Goal: Check status

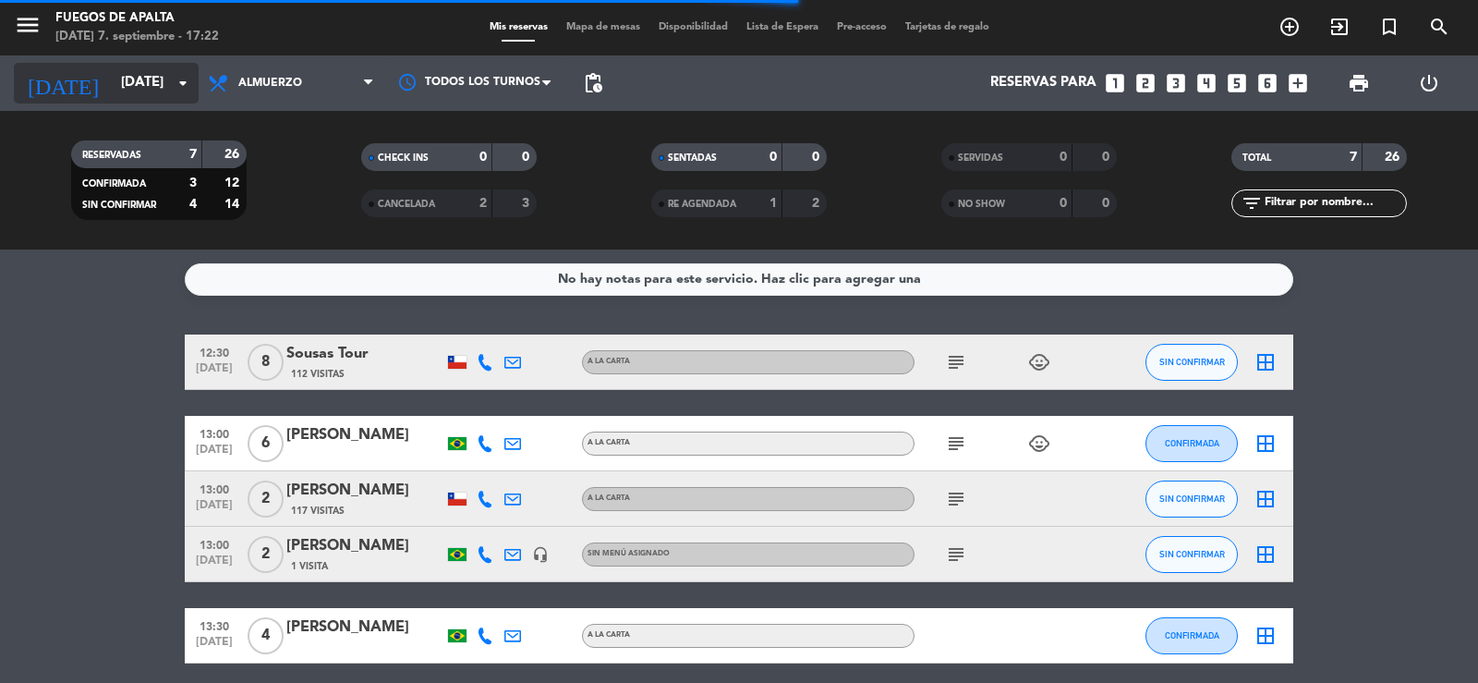
click at [123, 75] on input "[DATE]" at bounding box center [201, 83] width 178 height 35
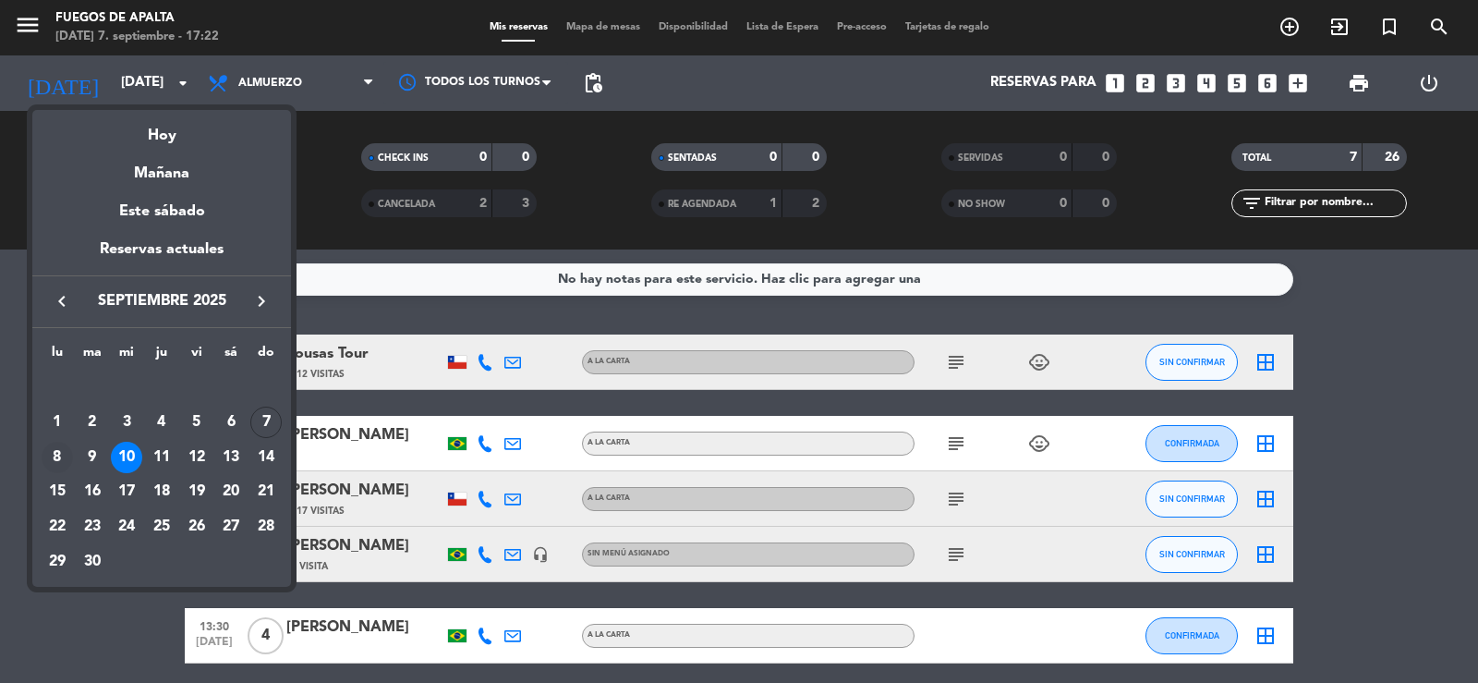
click at [54, 461] on div "8" at bounding box center [57, 457] width 31 height 31
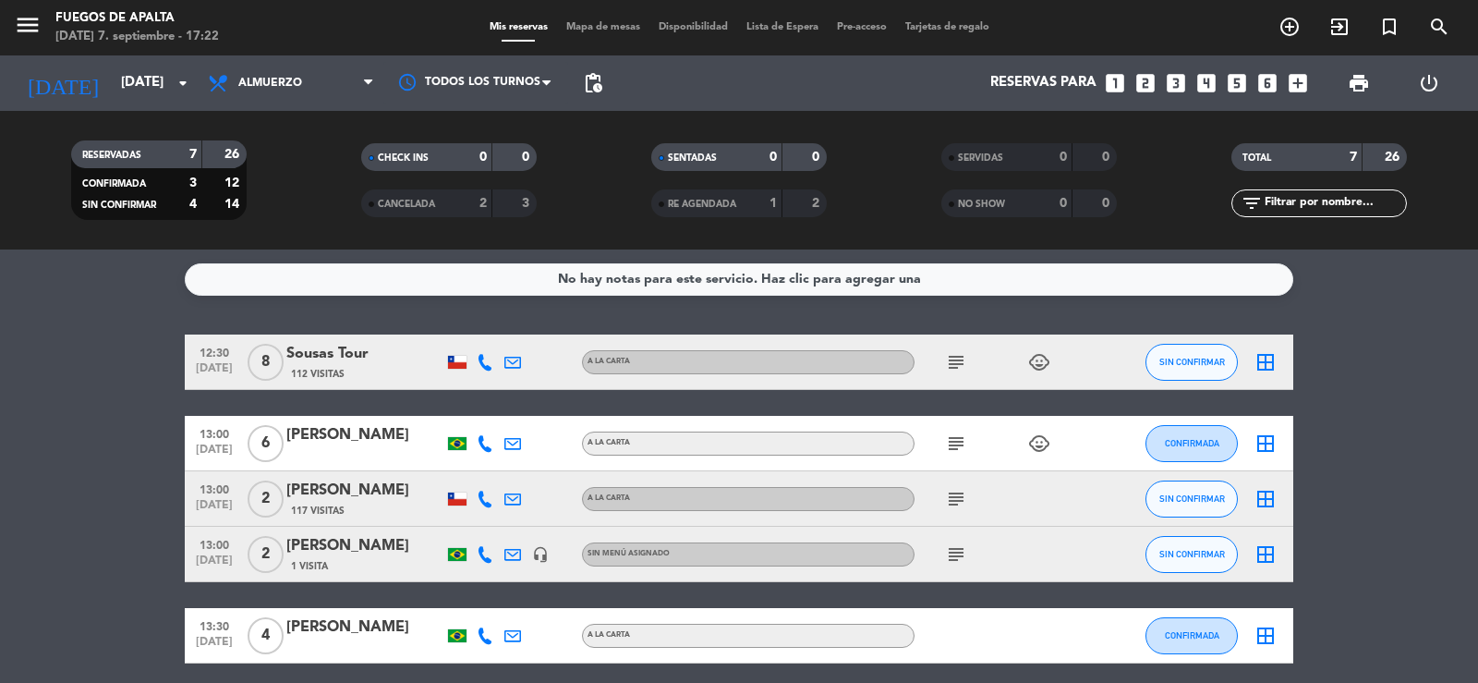
type input "[DATE]"
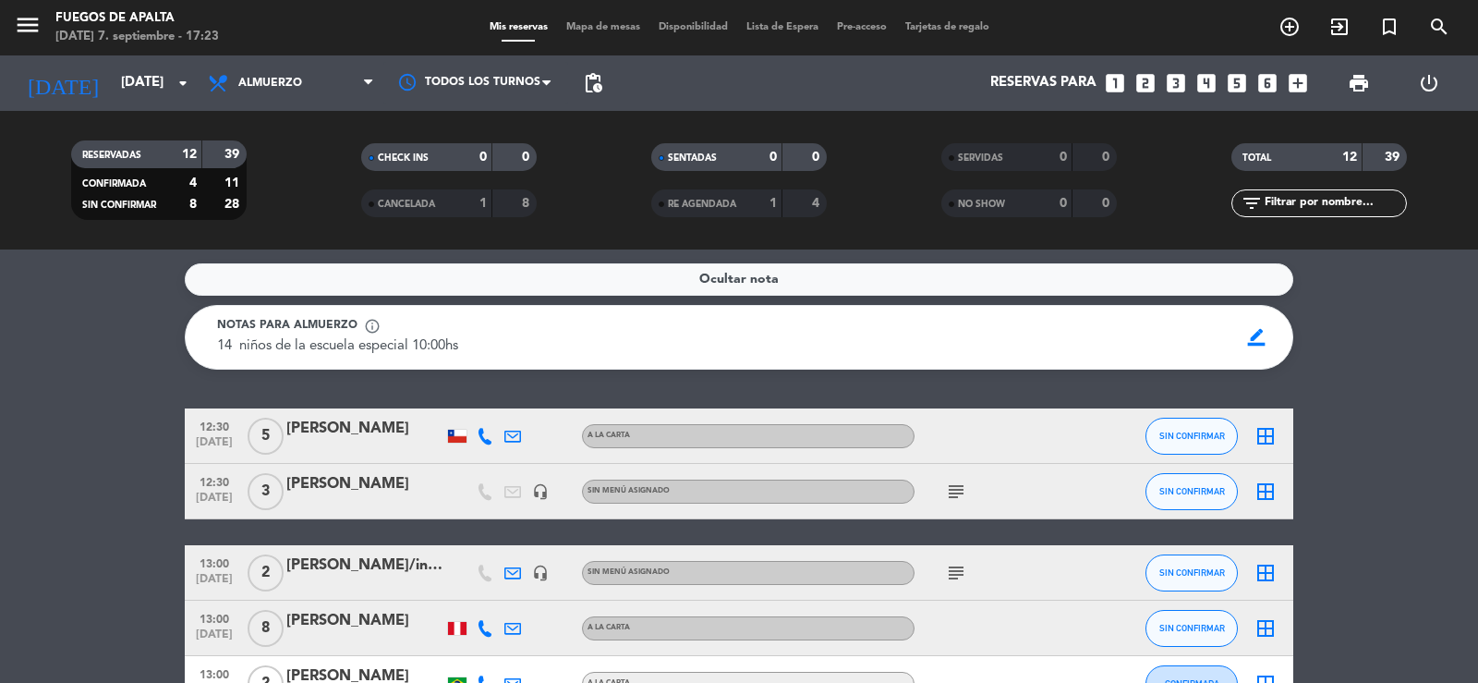
click at [960, 491] on icon "subject" at bounding box center [956, 491] width 22 height 22
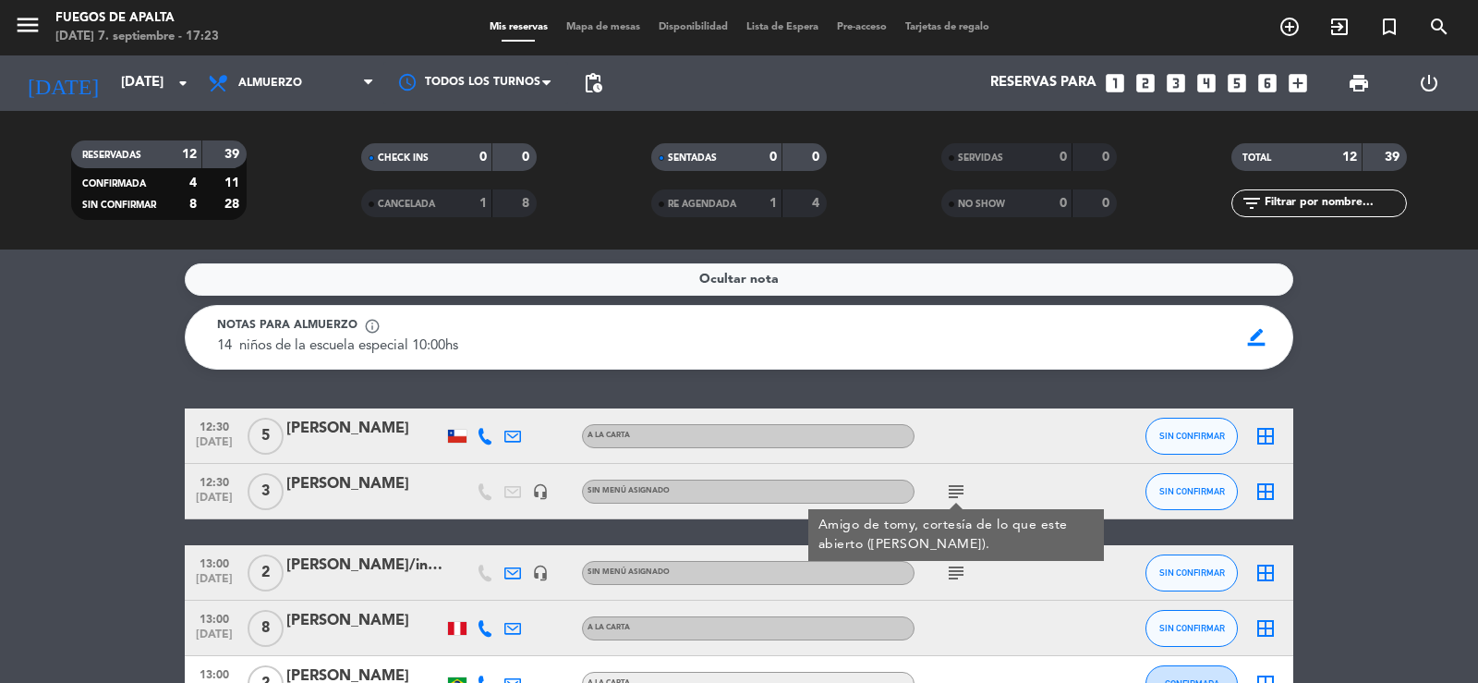
click at [1048, 440] on div at bounding box center [998, 435] width 166 height 55
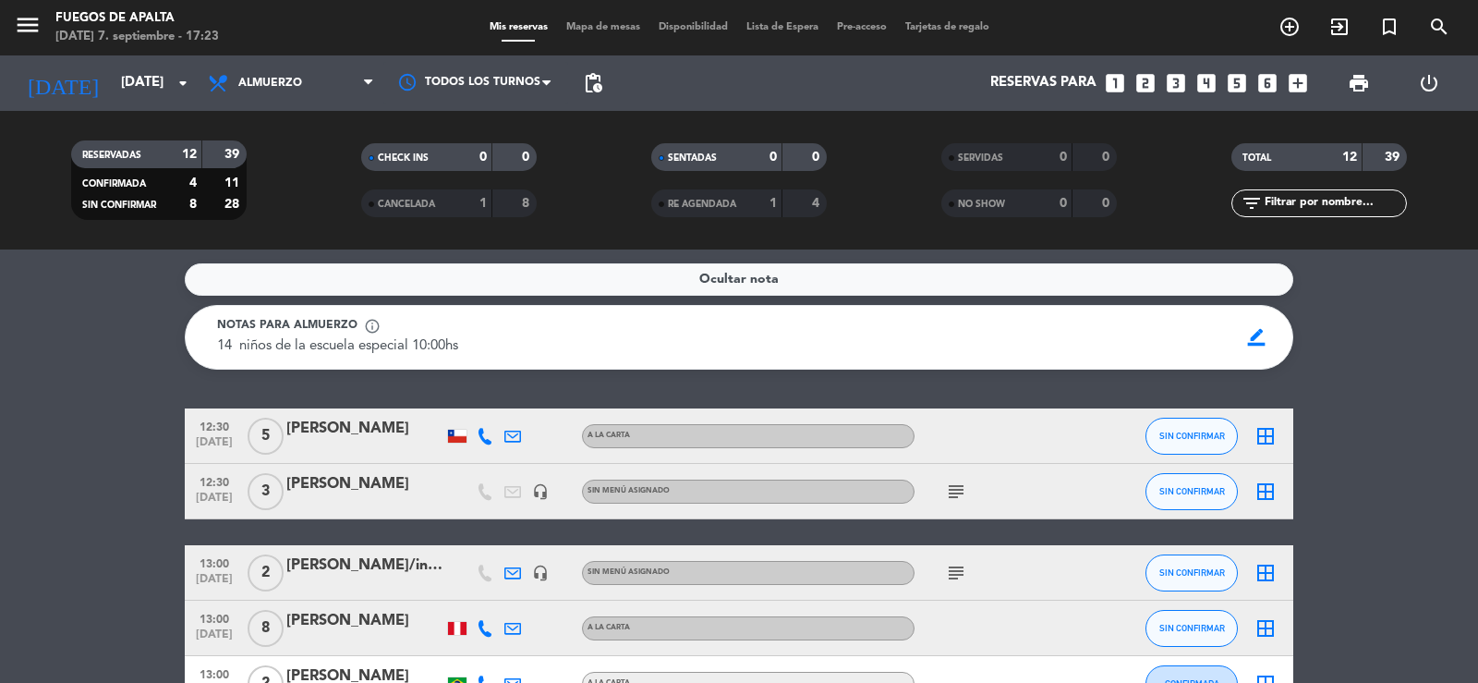
click at [956, 571] on icon "subject" at bounding box center [956, 573] width 22 height 22
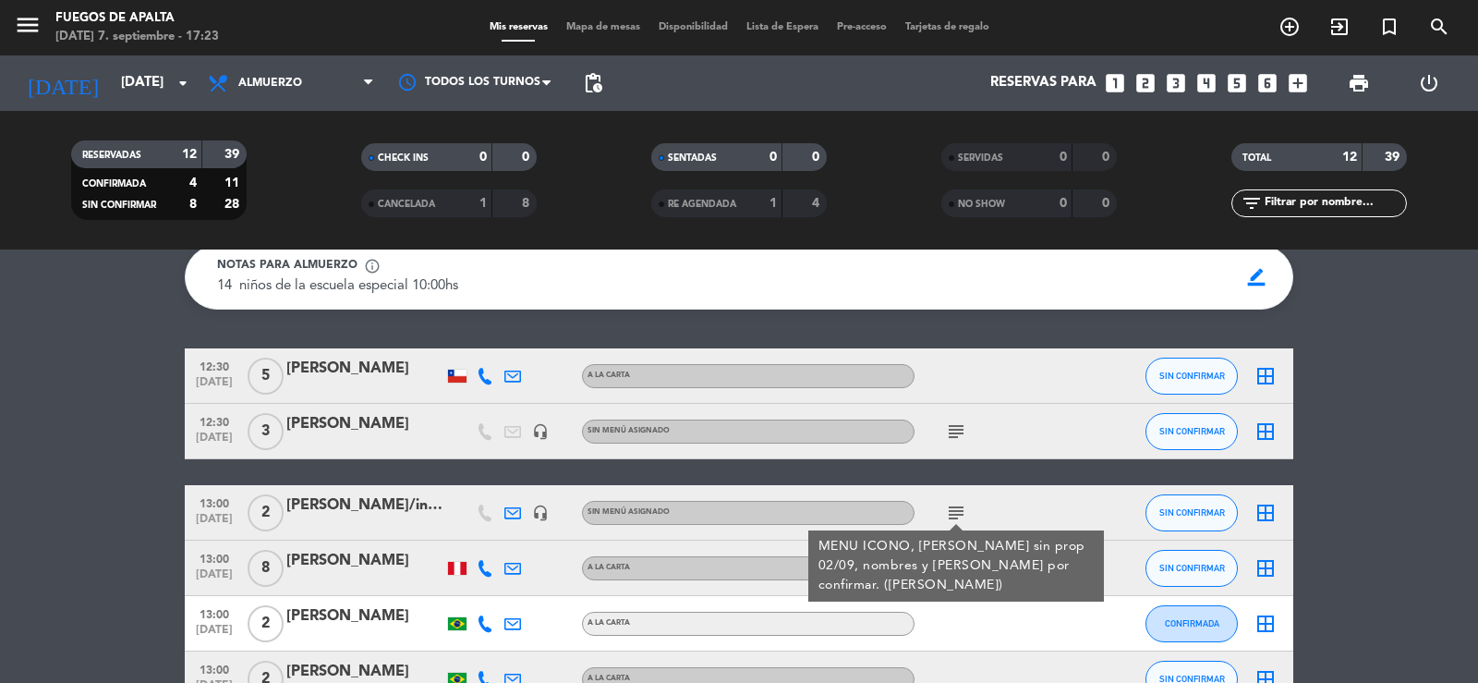
scroll to position [92, 0]
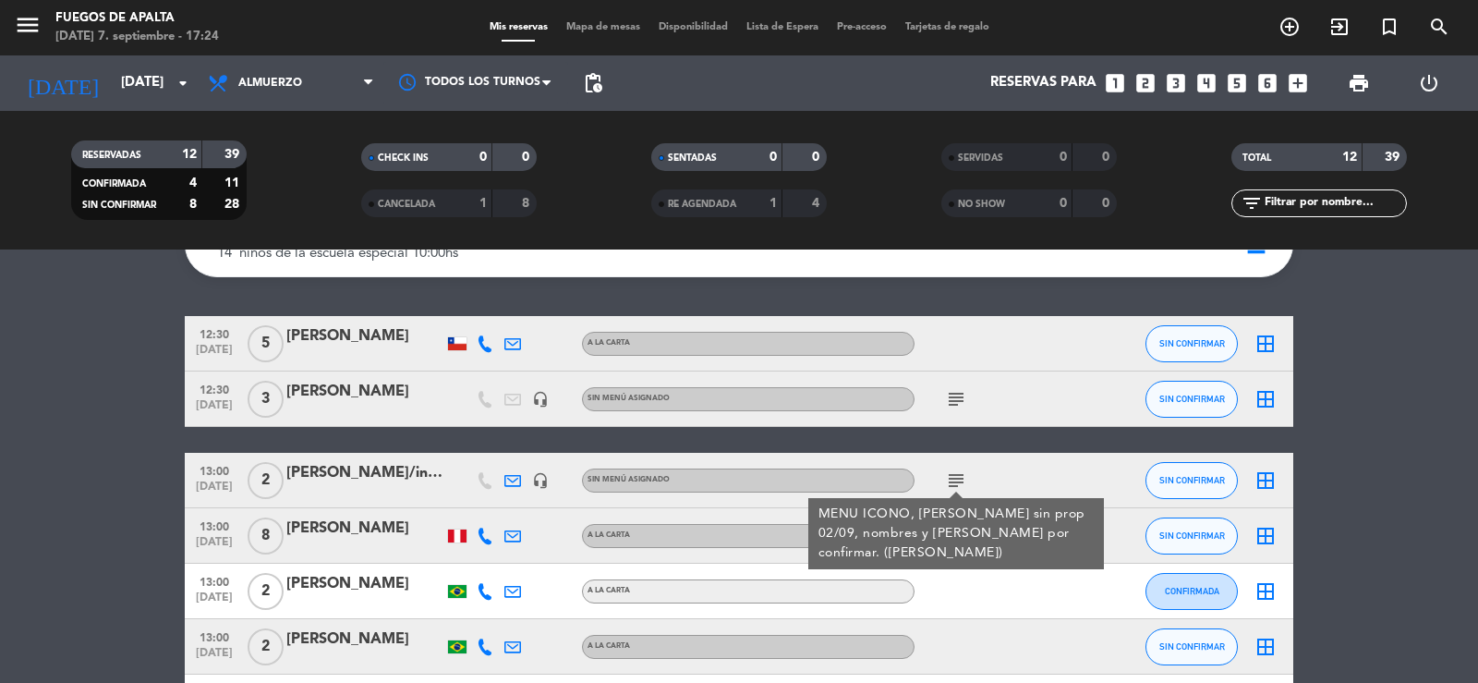
click at [514, 485] on icon at bounding box center [512, 480] width 17 height 17
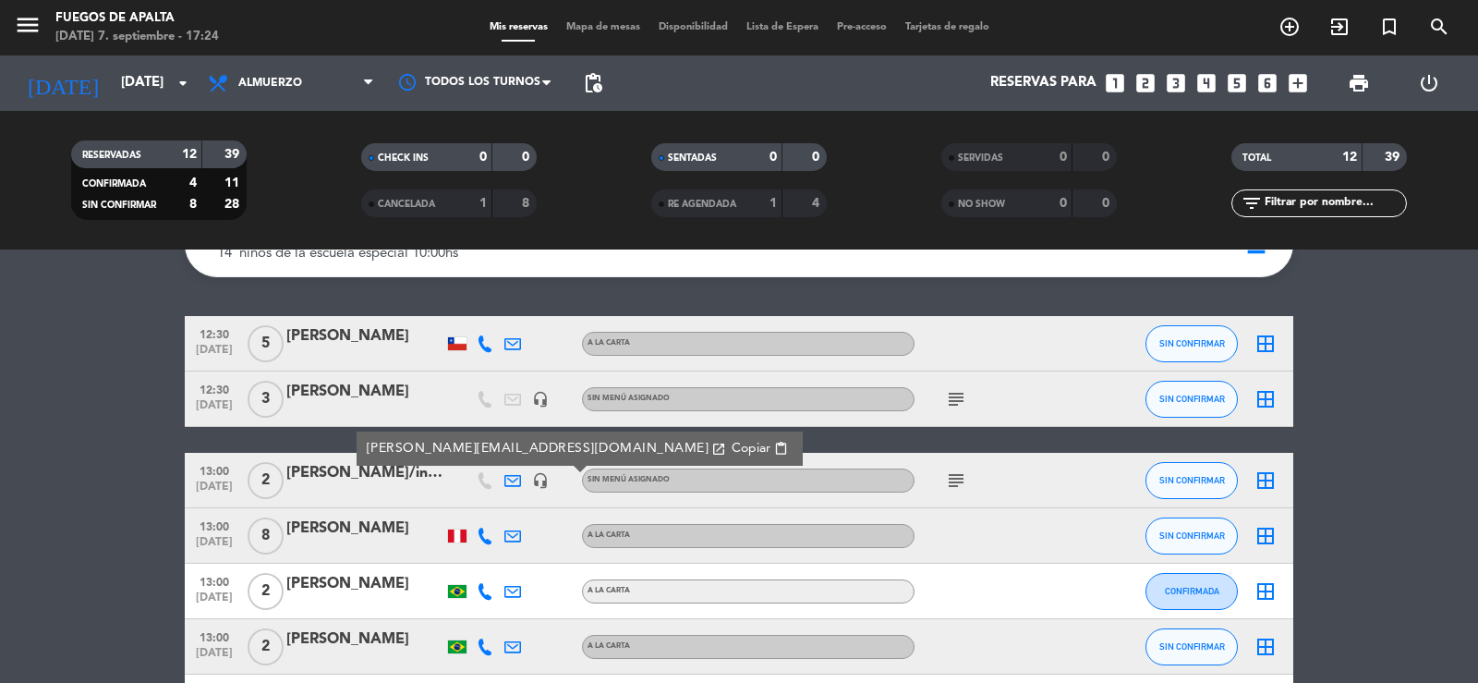
click at [1071, 479] on div "subject" at bounding box center [998, 480] width 166 height 55
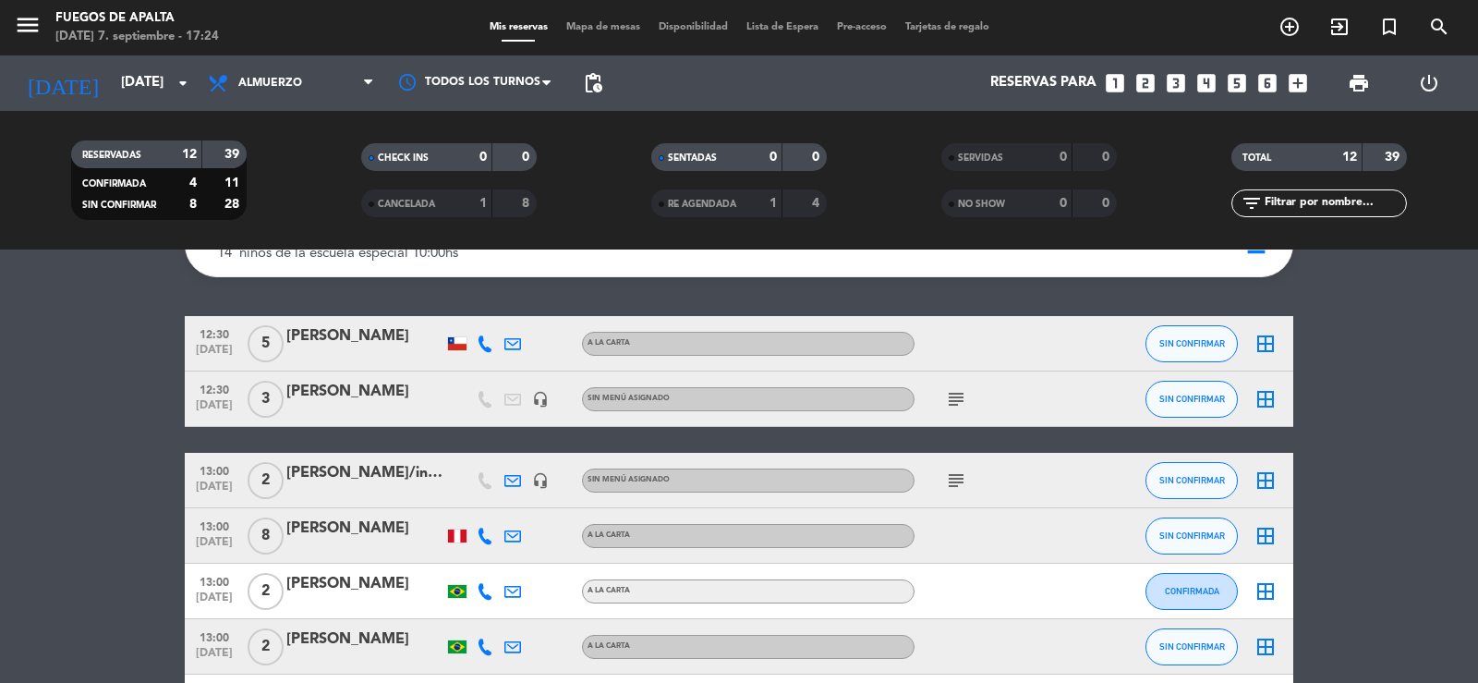
click at [947, 480] on icon "subject" at bounding box center [956, 480] width 22 height 22
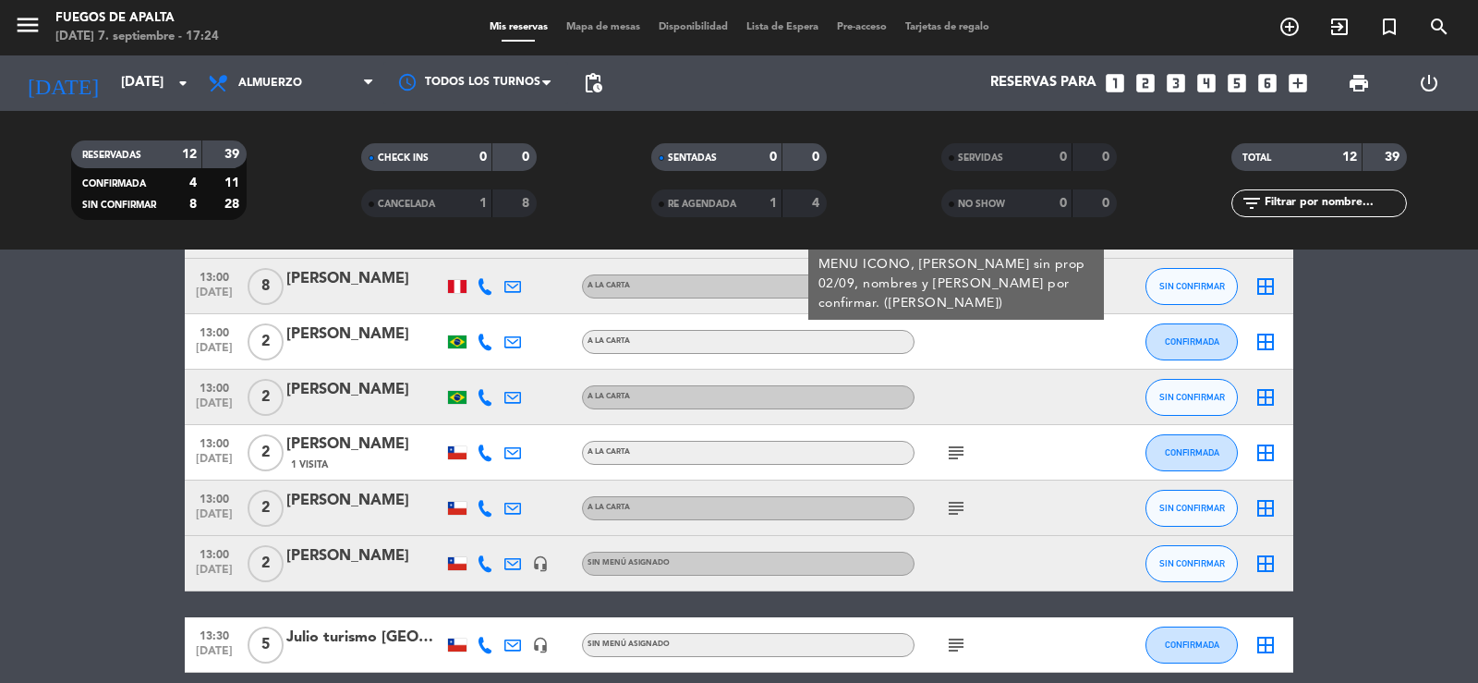
scroll to position [370, 0]
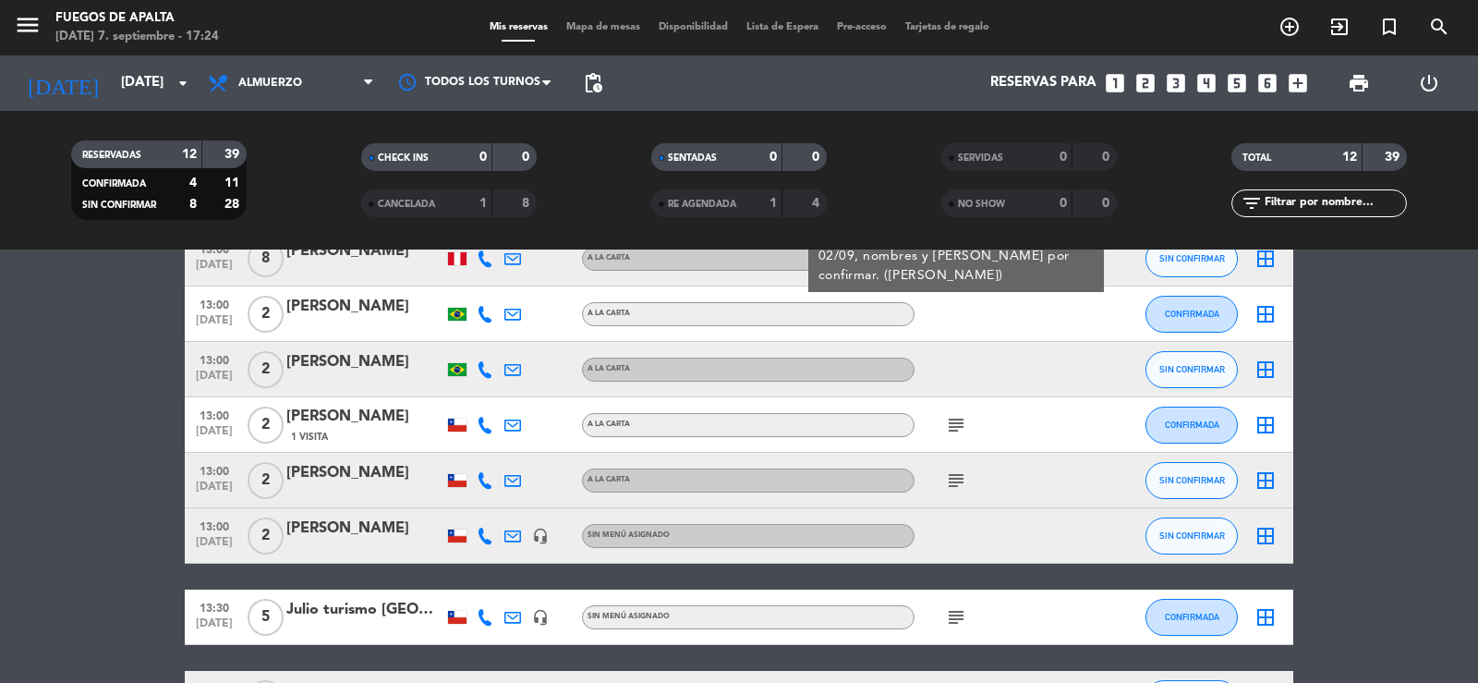
click at [964, 431] on icon "subject" at bounding box center [956, 425] width 22 height 22
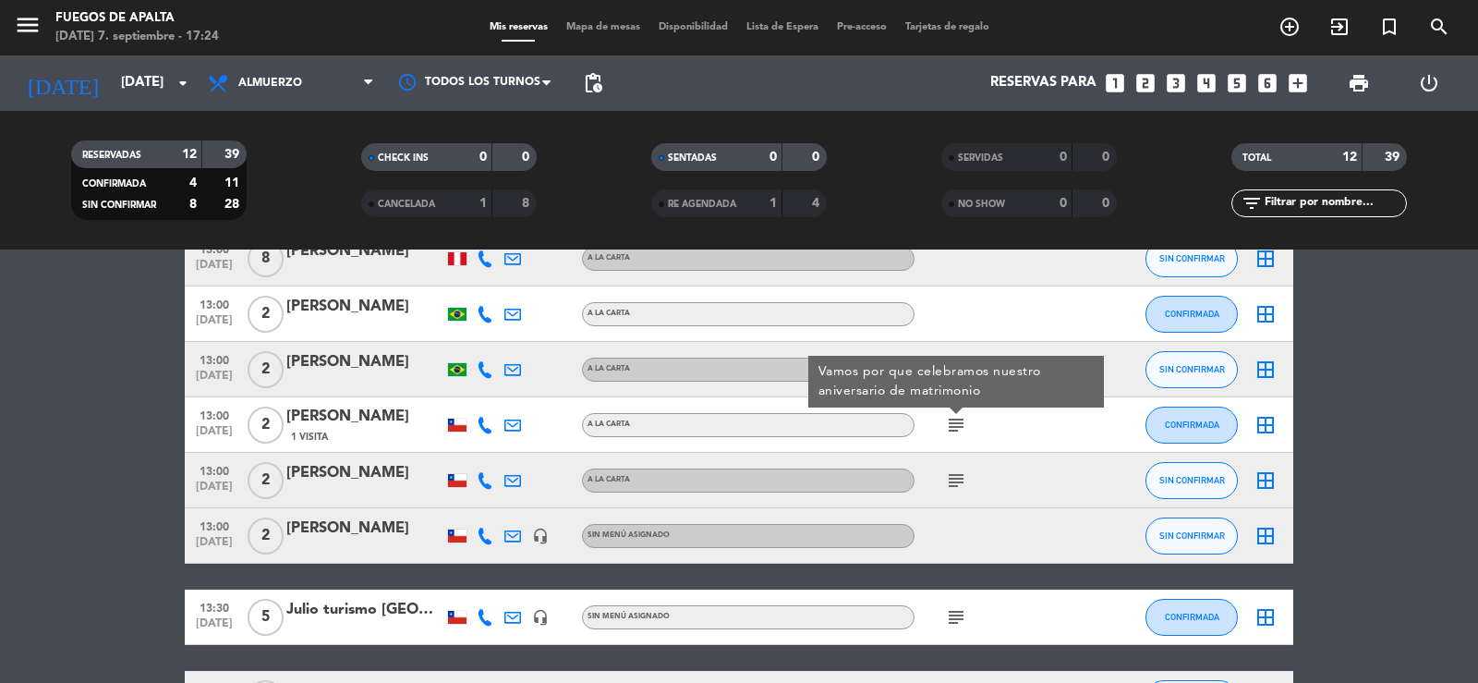
click at [950, 483] on icon "subject" at bounding box center [956, 480] width 22 height 22
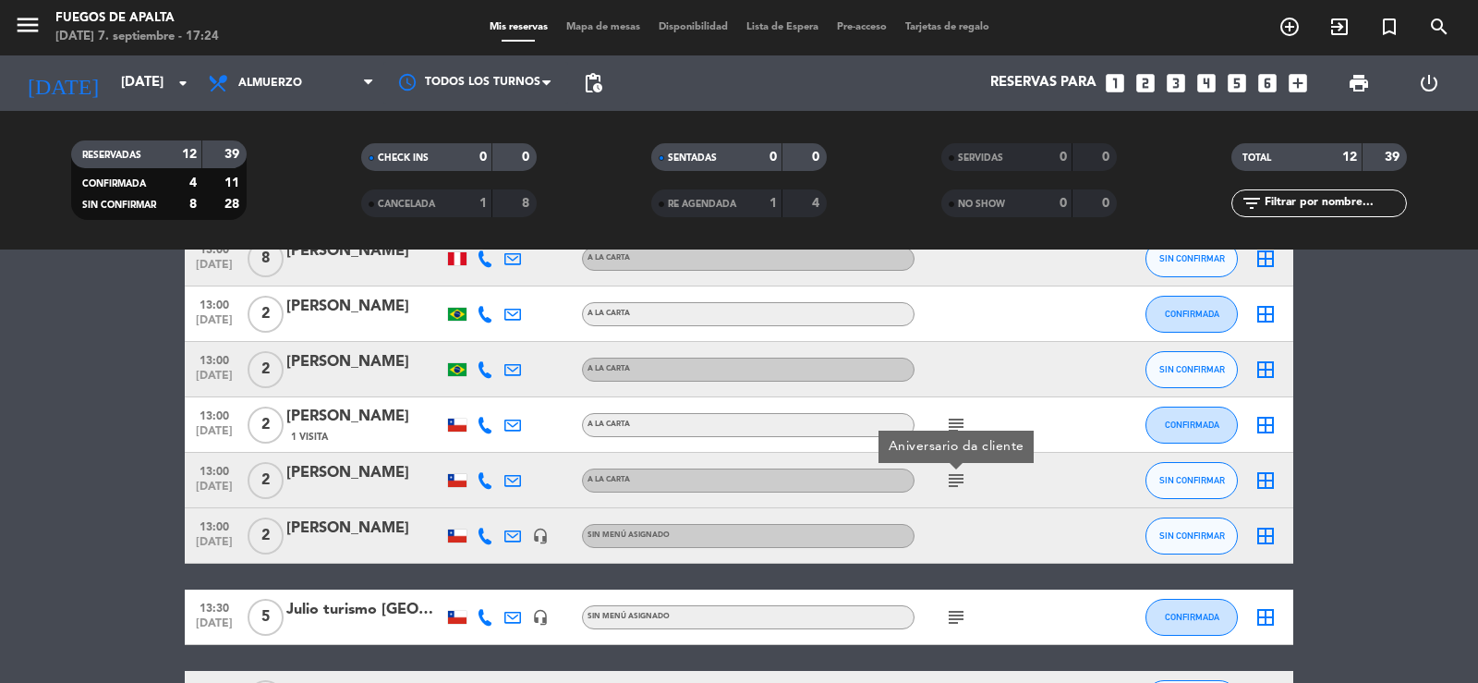
click at [946, 612] on icon "subject" at bounding box center [956, 617] width 22 height 22
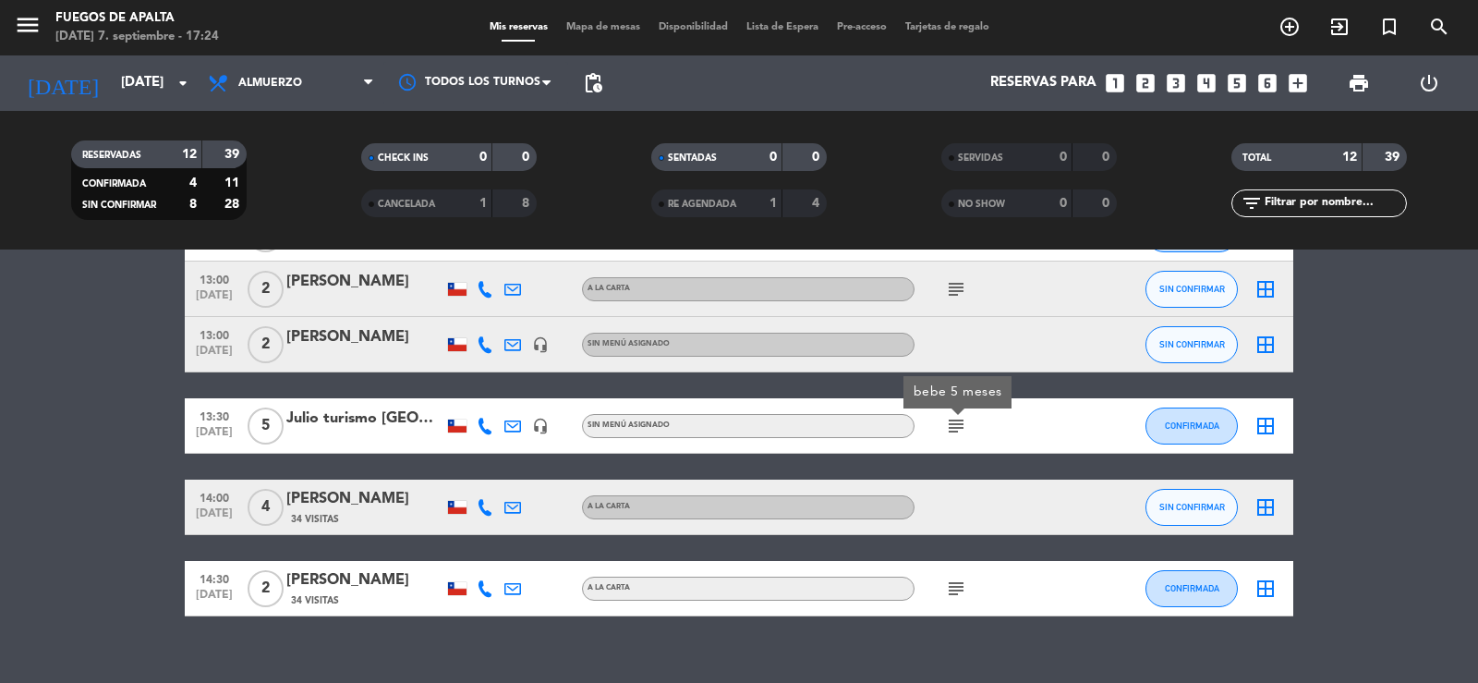
scroll to position [587, 0]
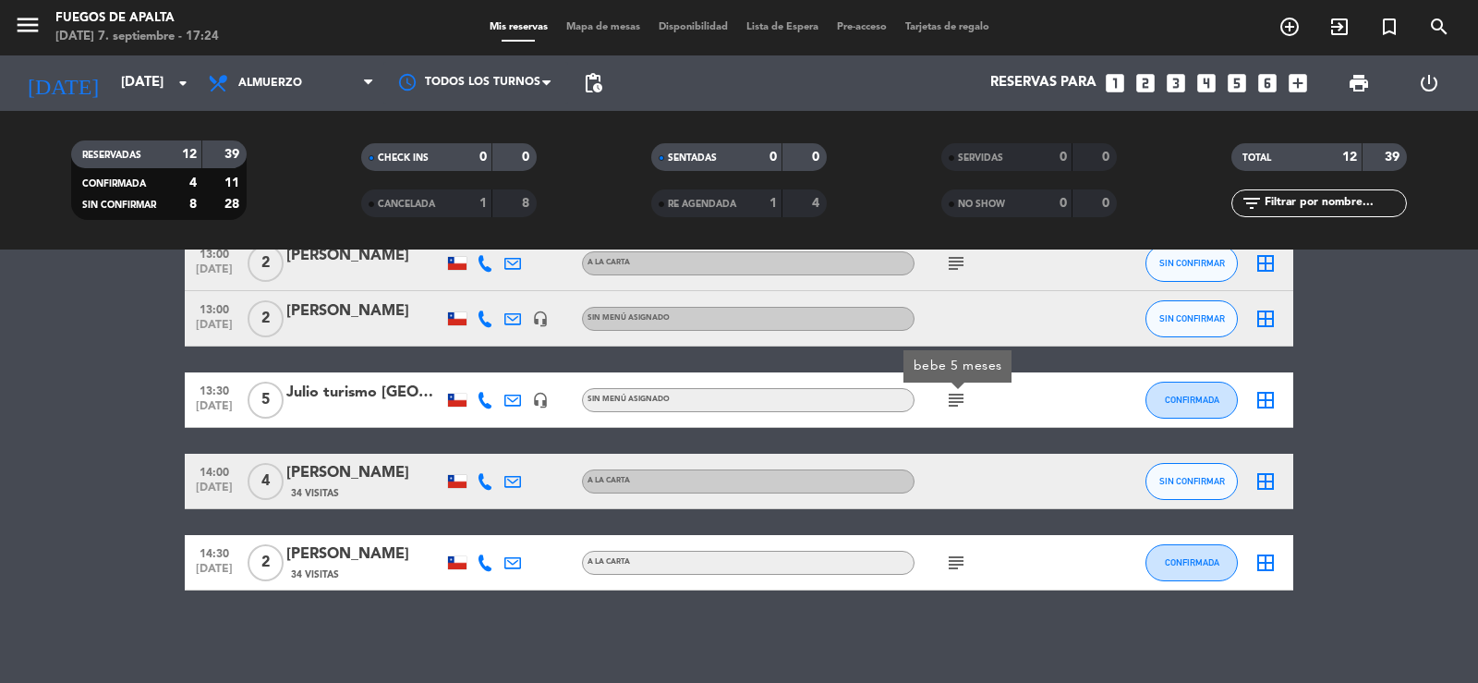
click at [955, 568] on icon "subject" at bounding box center [956, 563] width 22 height 22
